Goal: Use online tool/utility: Utilize a website feature to perform a specific function

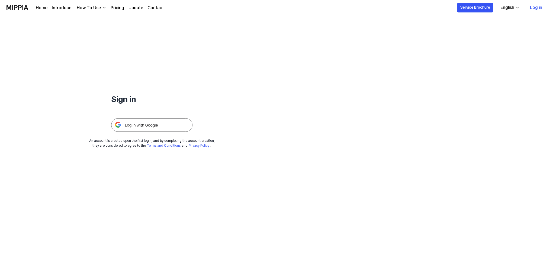
click at [140, 125] on img at bounding box center [151, 125] width 81 height 14
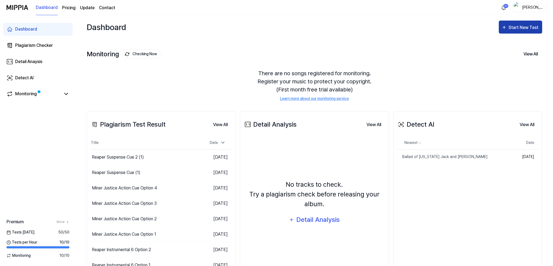
click at [524, 26] on div "Start New Test" at bounding box center [523, 27] width 31 height 7
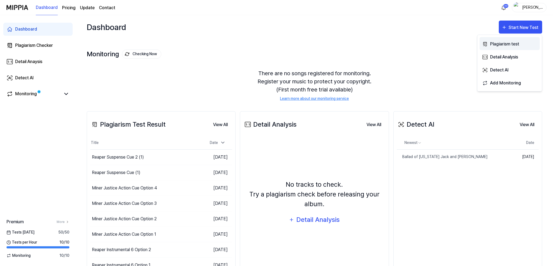
click at [510, 42] on div "Plagiarism test" at bounding box center [513, 44] width 47 height 7
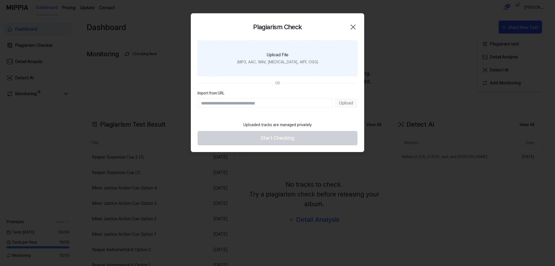
click at [277, 64] on div "(MP3, AAC, WAV, FLAC, AIFF, OGG)" at bounding box center [277, 62] width 81 height 6
click at [0, 0] on input "Upload File (MP3, AAC, WAV, FLAC, AIFF, OGG)" at bounding box center [0, 0] width 0 height 0
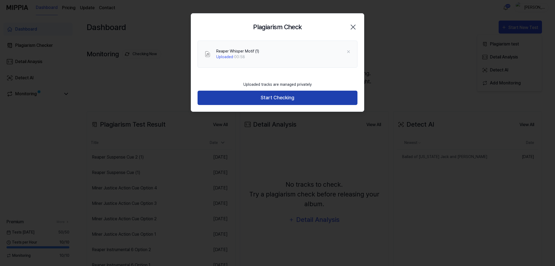
click at [281, 97] on button "Start Checking" at bounding box center [278, 98] width 160 height 14
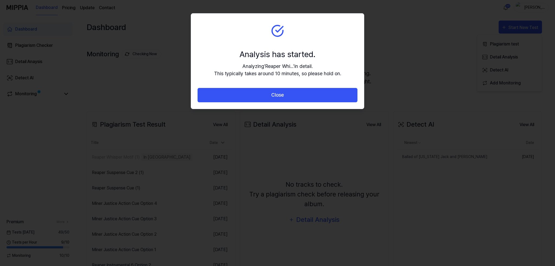
drag, startPoint x: 268, startPoint y: 90, endPoint x: 277, endPoint y: 93, distance: 8.8
click at [269, 90] on button "Close" at bounding box center [278, 95] width 160 height 14
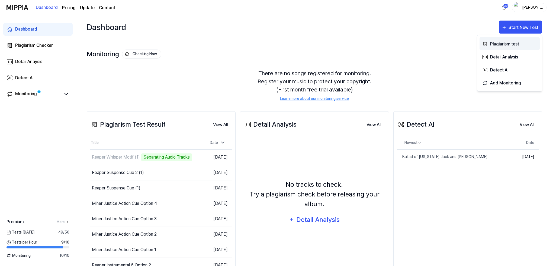
click at [497, 44] on div "Plagiarism test" at bounding box center [513, 44] width 47 height 7
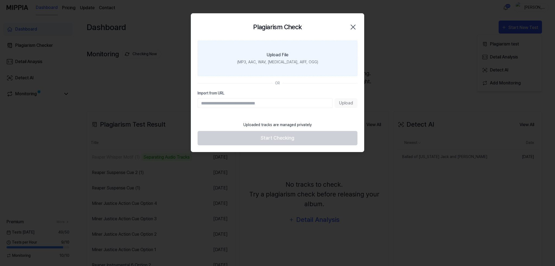
click at [278, 58] on label "Upload File (MP3, AAC, WAV, FLAC, AIFF, OGG)" at bounding box center [278, 58] width 160 height 35
click at [0, 0] on input "Upload File (MP3, AAC, WAV, FLAC, AIFF, OGG)" at bounding box center [0, 0] width 0 height 0
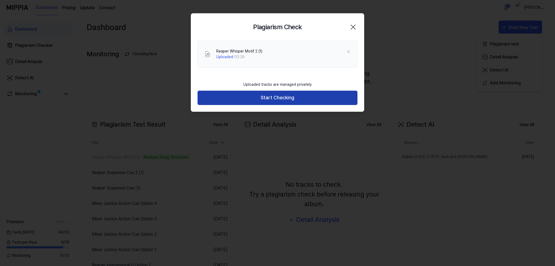
click at [272, 97] on button "Start Checking" at bounding box center [278, 98] width 160 height 14
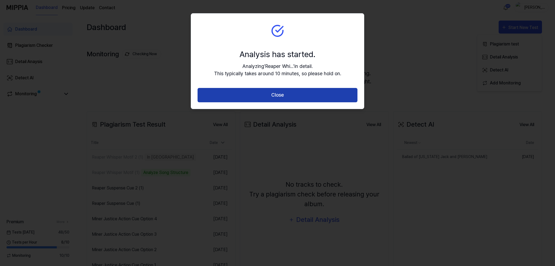
click at [285, 96] on button "Close" at bounding box center [278, 95] width 160 height 14
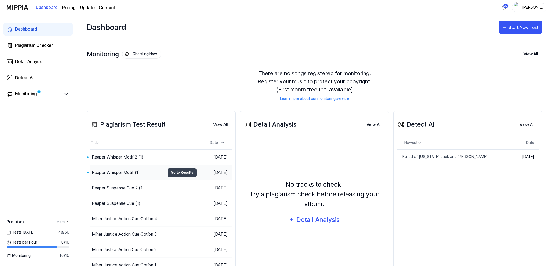
click at [111, 172] on div "Reaper Whisper Motif (1)" at bounding box center [116, 173] width 48 height 7
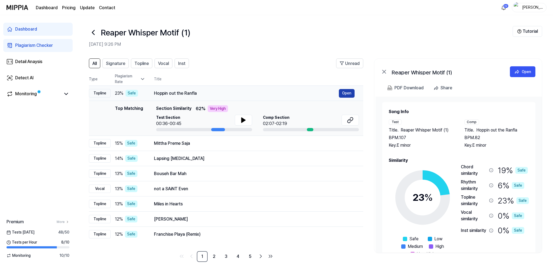
click at [343, 90] on button "Open" at bounding box center [347, 93] width 16 height 9
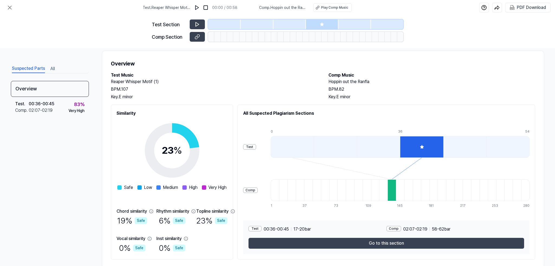
scroll to position [22, 0]
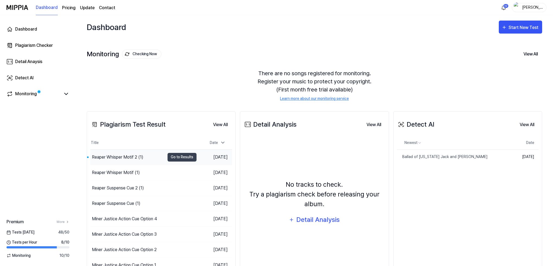
click at [123, 158] on div "Reaper Whisper Motif 2 (1)" at bounding box center [117, 157] width 51 height 7
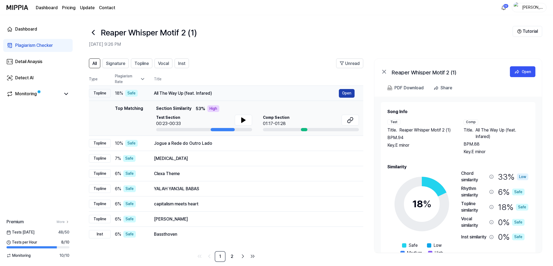
click at [349, 93] on button "Open" at bounding box center [347, 93] width 16 height 9
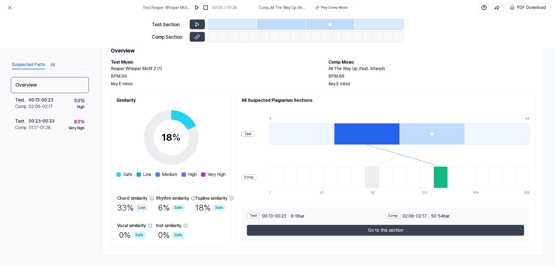
scroll to position [22, 0]
